Goal: Entertainment & Leisure: Browse casually

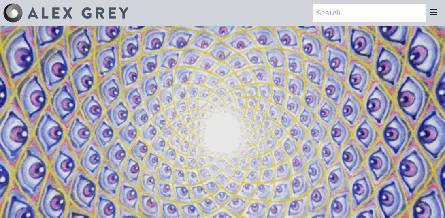
click at [435, 15] on icon at bounding box center [433, 12] width 10 height 10
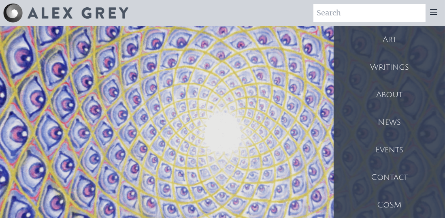
click at [387, 42] on div "Art" at bounding box center [388, 40] width 111 height 28
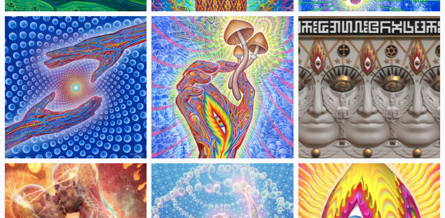
scroll to position [240, 0]
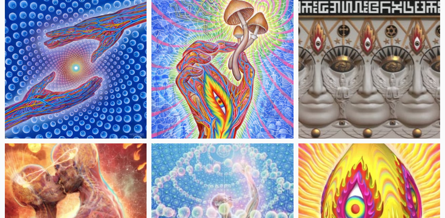
click at [225, 75] on img at bounding box center [222, 67] width 142 height 142
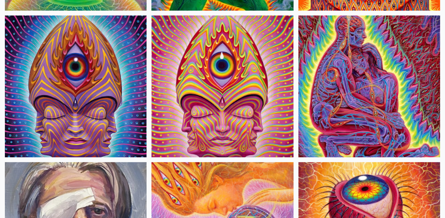
scroll to position [2574, 0]
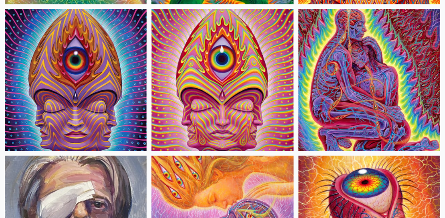
click at [425, 74] on img at bounding box center [369, 80] width 142 height 142
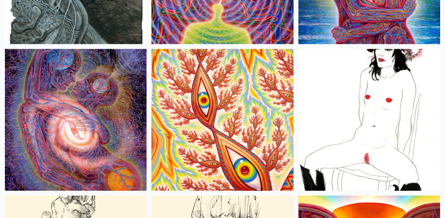
scroll to position [4176, 0]
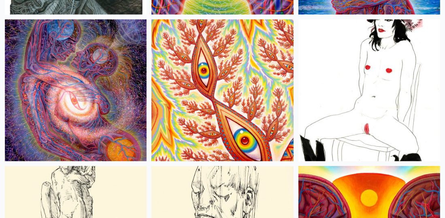
click at [83, 57] on img at bounding box center [76, 90] width 142 height 142
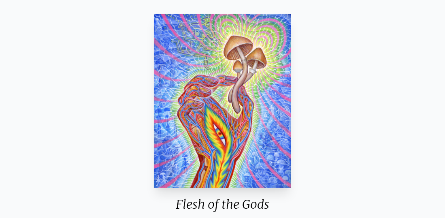
scroll to position [49, 0]
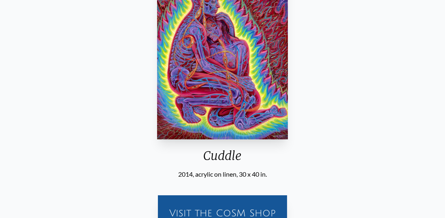
scroll to position [125, 0]
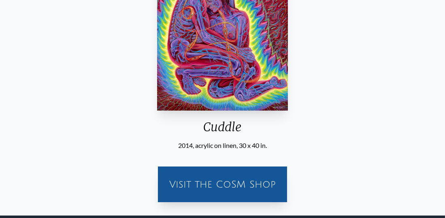
click at [178, 187] on div "Visit the CoSM Shop" at bounding box center [222, 184] width 119 height 26
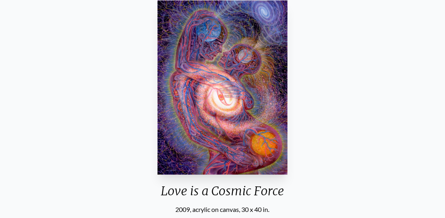
scroll to position [61, 0]
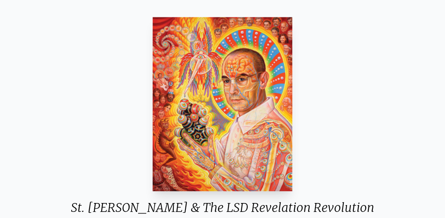
scroll to position [41, 0]
